Goal: Obtain resource: Obtain resource

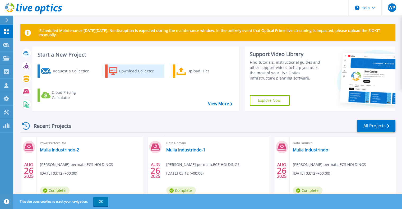
click at [147, 74] on div "Download Collector" at bounding box center [140, 71] width 42 height 11
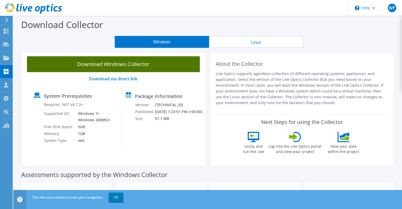
click at [138, 68] on link "Download Windows Collector" at bounding box center [113, 64] width 173 height 16
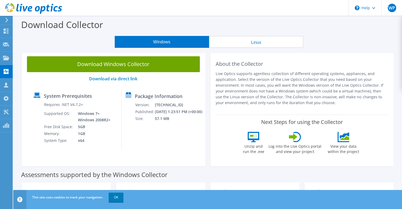
click at [6, 19] on icon at bounding box center [7, 20] width 4 height 5
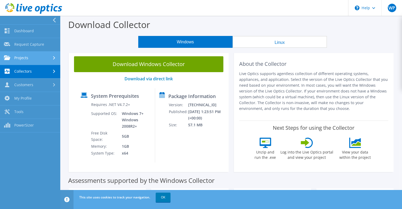
click at [54, 61] on link "Projects" at bounding box center [30, 58] width 60 height 13
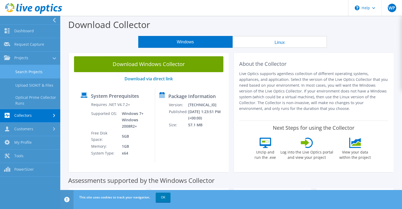
click at [47, 72] on link "Search Projects" at bounding box center [30, 71] width 60 height 13
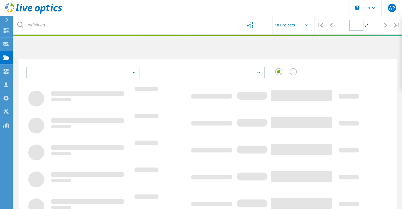
type input "1"
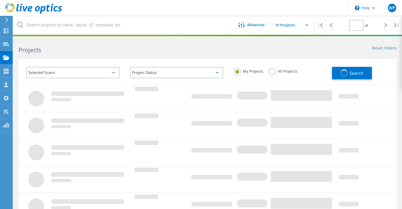
type input "1"
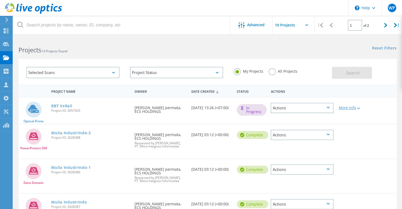
click at [350, 107] on div "More Info" at bounding box center [351, 108] width 25 height 4
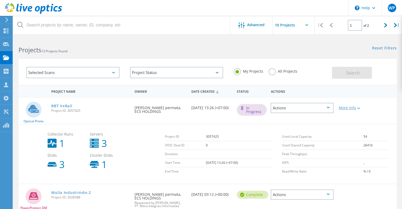
click at [350, 107] on div "More Info" at bounding box center [351, 108] width 25 height 4
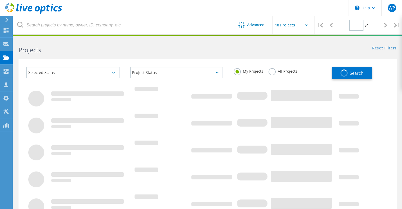
type input "1"
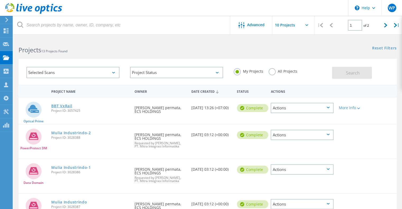
click at [62, 105] on link "BBT VxRail" at bounding box center [61, 106] width 21 height 4
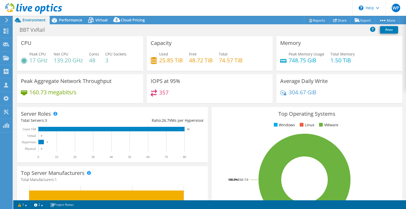
select select "USD"
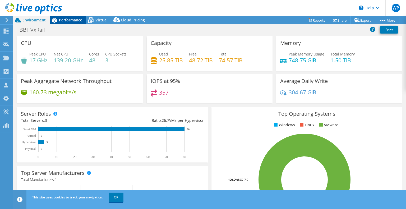
click at [70, 19] on span "Performance" at bounding box center [70, 19] width 23 height 5
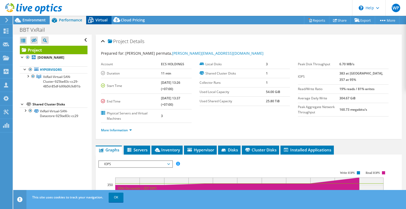
click at [103, 20] on span "Virtual" at bounding box center [101, 19] width 12 height 5
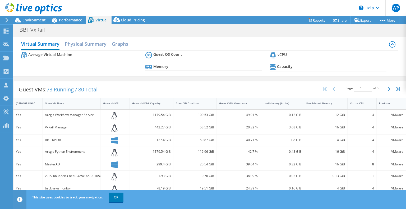
click at [37, 17] on div at bounding box center [31, 9] width 62 height 18
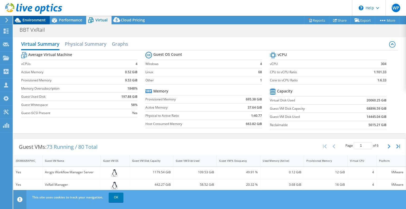
click at [36, 19] on span "Environment" at bounding box center [33, 19] width 23 height 5
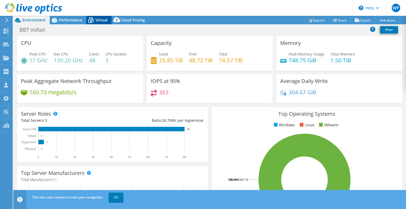
click at [102, 17] on span "Virtual" at bounding box center [101, 19] width 12 height 5
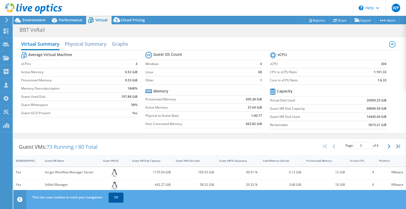
click at [113, 200] on link "OK" at bounding box center [116, 198] width 15 height 10
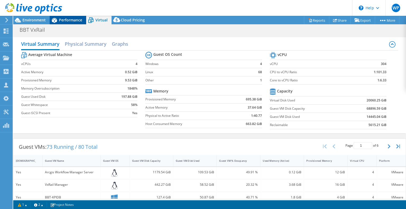
click at [68, 21] on span "Performance" at bounding box center [70, 19] width 23 height 5
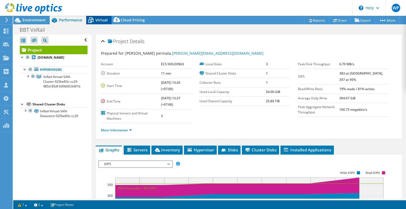
click at [104, 22] on span "Virtual" at bounding box center [101, 19] width 12 height 5
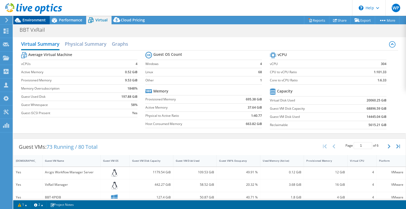
click at [41, 19] on span "Environment" at bounding box center [33, 19] width 23 height 5
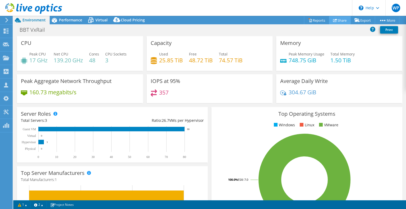
click at [335, 20] on link "Share" at bounding box center [340, 20] width 22 height 8
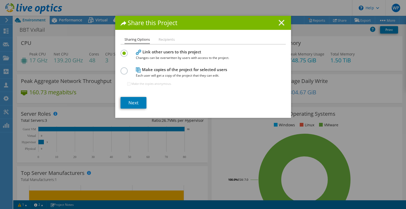
click at [279, 22] on icon at bounding box center [282, 23] width 6 height 6
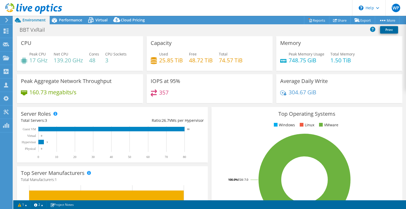
click at [386, 29] on link "Print" at bounding box center [389, 29] width 18 height 7
